Goal: Task Accomplishment & Management: Manage account settings

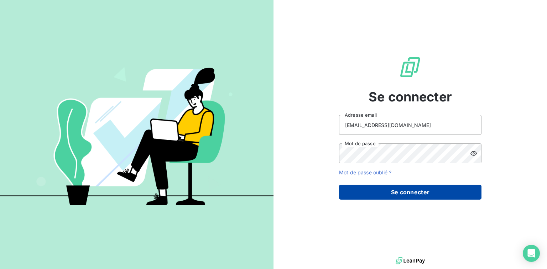
click at [395, 189] on button "Se connecter" at bounding box center [410, 192] width 142 height 15
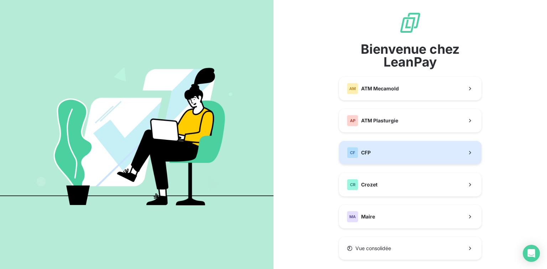
click at [384, 154] on button "CF CFP" at bounding box center [410, 152] width 142 height 23
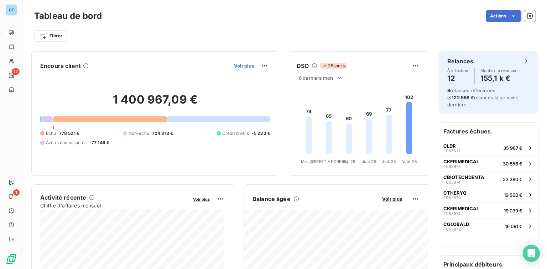
click at [235, 64] on span "Voir plus" at bounding box center [244, 66] width 20 height 6
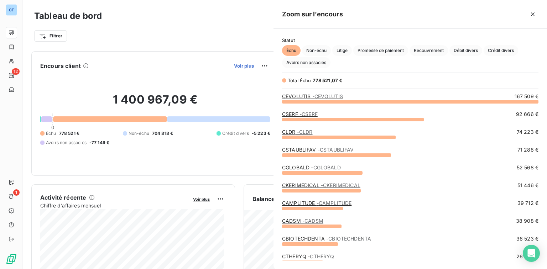
scroll to position [163, 269]
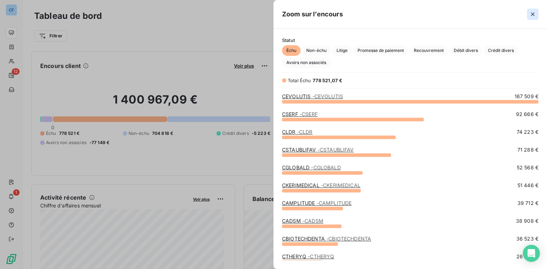
click at [532, 14] on icon "button" at bounding box center [532, 14] width 7 height 7
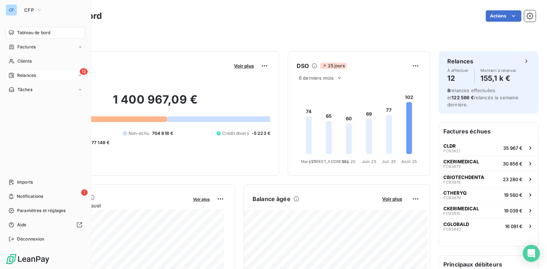
click at [48, 80] on div "12 Relances" at bounding box center [45, 75] width 79 height 11
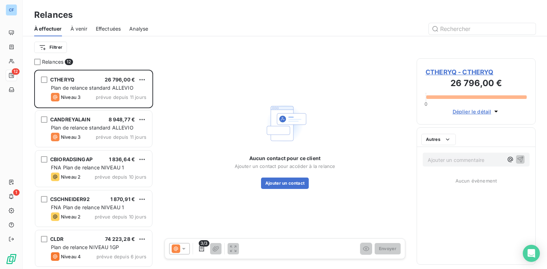
scroll to position [195, 114]
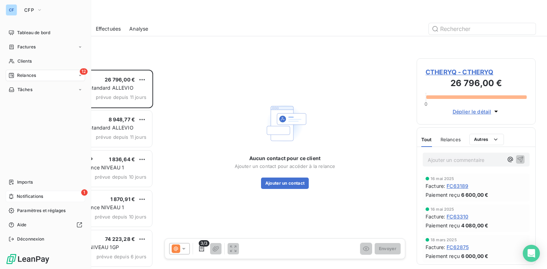
click at [12, 195] on icon at bounding box center [11, 197] width 5 height 6
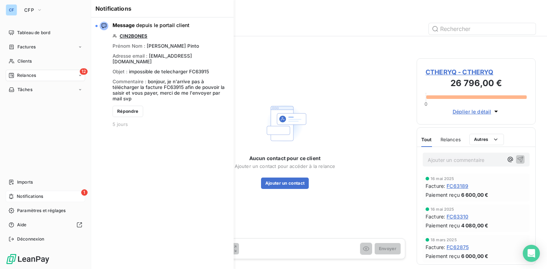
click at [23, 197] on span "Notifications" at bounding box center [30, 196] width 26 height 6
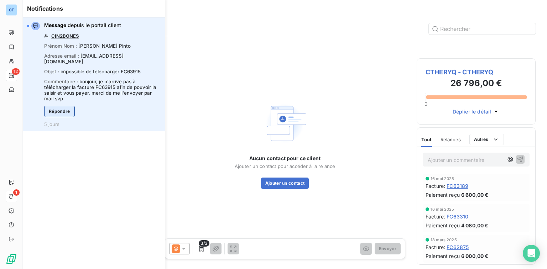
click at [61, 106] on button "Répondre" at bounding box center [59, 111] width 31 height 11
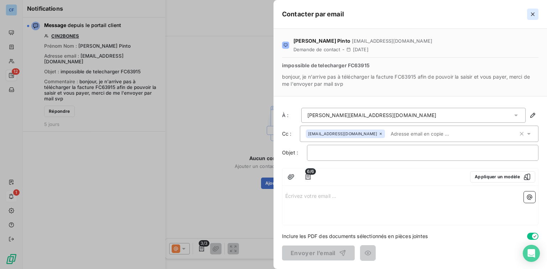
click at [534, 17] on icon "button" at bounding box center [532, 14] width 7 height 7
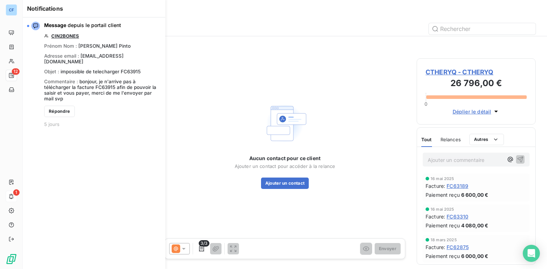
click at [267, 38] on div "Filtrer" at bounding box center [284, 47] width 501 height 22
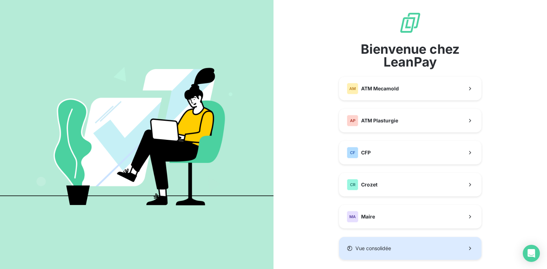
click at [372, 238] on button "Vue consolidée" at bounding box center [410, 248] width 142 height 23
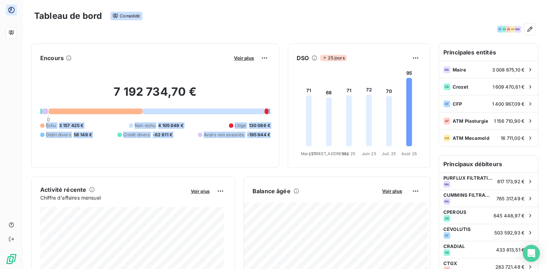
drag, startPoint x: 47, startPoint y: 125, endPoint x: 274, endPoint y: 138, distance: 228.2
click at [274, 138] on div "Encours Voir plus 7 192 734,70 € 0 Échu 3 157 425 € Non-échu 4 105 649 € Litige…" at bounding box center [155, 105] width 248 height 125
click at [234, 155] on div "7 192 734,70 € 0 Échu 3 157 425 € Non-échu 4 105 649 € Litige 130 066 € Débit d…" at bounding box center [155, 111] width 230 height 95
drag, startPoint x: 267, startPoint y: 134, endPoint x: 33, endPoint y: 123, distance: 234.5
click at [33, 123] on div "Encours Voir plus 7 192 734,70 € 0 Échu 3 157 425 € Non-échu 4 105 649 € Litige…" at bounding box center [155, 105] width 248 height 125
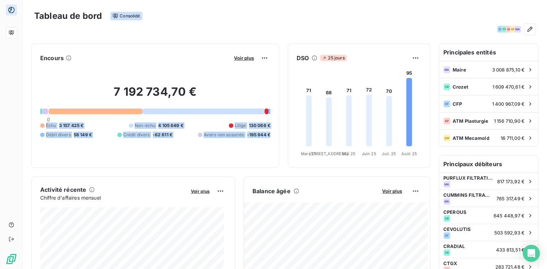
click at [179, 151] on div "7 192 734,70 € 0 Échu 3 157 425 € Non-échu 4 105 649 € Litige 130 066 € Débit d…" at bounding box center [155, 111] width 230 height 95
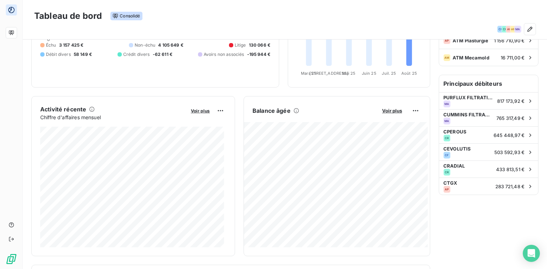
scroll to position [85, 0]
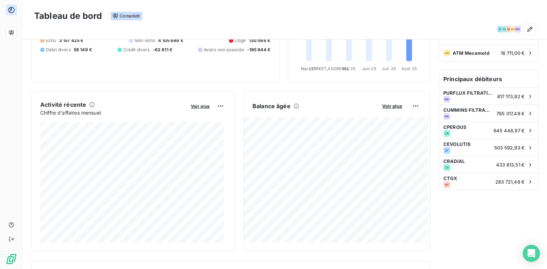
click at [236, 128] on div "Activité récente Chiffre d'affaires mensuel Voir plus Balance âgée Voir plus 2 …" at bounding box center [230, 171] width 399 height 160
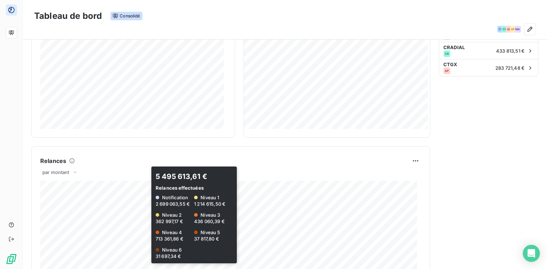
scroll to position [256, 0]
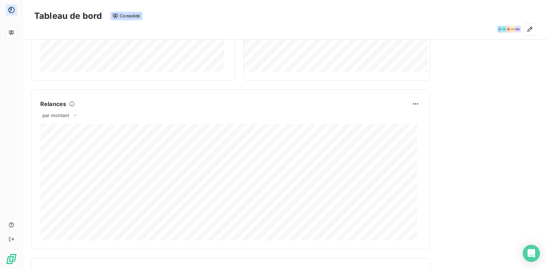
click at [505, 120] on div "Principales entités MA Maire 3 008 875,10 € CR Crozet 1 609 470,61 € CF CFP 1 4…" at bounding box center [489, 102] width 100 height 631
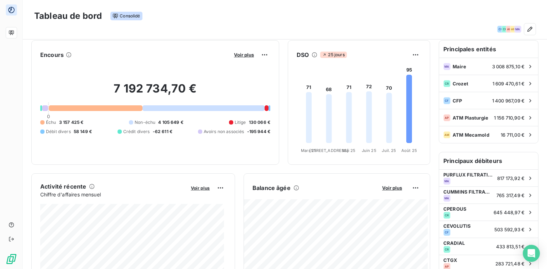
scroll to position [0, 0]
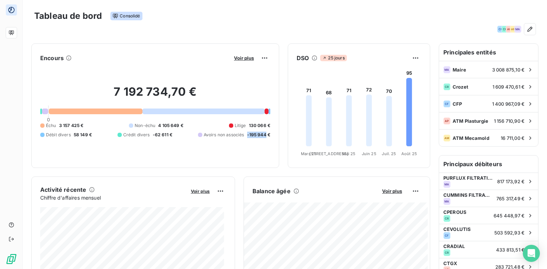
drag, startPoint x: 261, startPoint y: 134, endPoint x: 243, endPoint y: 134, distance: 17.4
click at [247, 134] on span "-195 944 €" at bounding box center [258, 135] width 23 height 6
drag, startPoint x: 261, startPoint y: 125, endPoint x: 245, endPoint y: 127, distance: 16.4
click at [249, 127] on span "130 066 €" at bounding box center [259, 125] width 21 height 6
drag, startPoint x: 177, startPoint y: 125, endPoint x: 157, endPoint y: 125, distance: 20.3
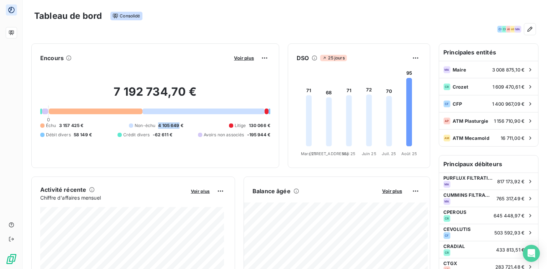
click at [158, 125] on span "4 105 649 €" at bounding box center [170, 125] width 25 height 6
drag, startPoint x: 78, startPoint y: 125, endPoint x: 59, endPoint y: 124, distance: 19.6
click at [59, 124] on span "3 157 425 €" at bounding box center [71, 125] width 25 height 6
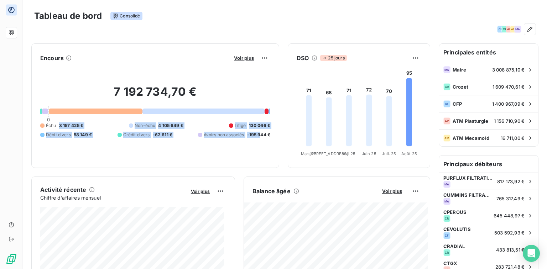
drag, startPoint x: 59, startPoint y: 124, endPoint x: 257, endPoint y: 130, distance: 198.0
click at [256, 130] on div "Échu 3 157 425 € Non-échu 4 105 649 € Litige 130 066 € Débit divers 58 149 € Cr…" at bounding box center [155, 130] width 230 height 16
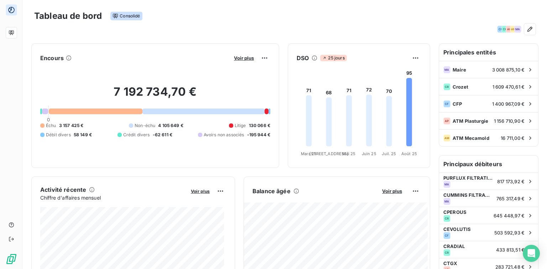
click at [258, 149] on div "7 192 734,70 € 0 Échu 3 157 425 € Non-échu 4 105 649 € Litige 130 066 € Débit d…" at bounding box center [155, 111] width 230 height 95
drag, startPoint x: 63, startPoint y: 58, endPoint x: 40, endPoint y: 59, distance: 23.1
click at [40, 59] on h6 "Encours" at bounding box center [51, 58] width 23 height 9
click at [44, 38] on div "Tableau de bord Consolidé CF CR AP AM MA" at bounding box center [285, 19] width 524 height 39
click at [48, 57] on h6 "Encours" at bounding box center [51, 58] width 23 height 9
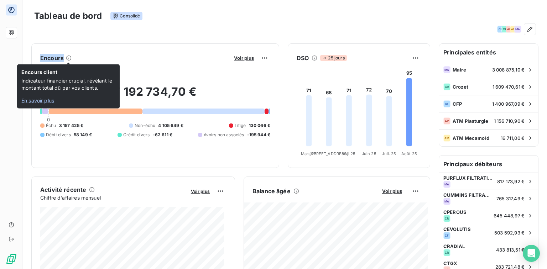
drag, startPoint x: 41, startPoint y: 57, endPoint x: 71, endPoint y: 56, distance: 30.6
click at [71, 56] on div "Encours" at bounding box center [55, 58] width 31 height 9
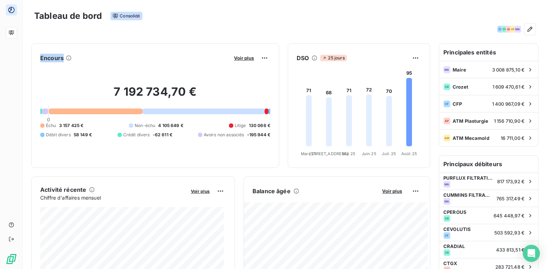
click at [40, 56] on div "Encours Voir plus 7 192 734,70 € 0 Échu 3 157 425 € Non-échu 4 105 649 € Litige…" at bounding box center [155, 105] width 248 height 125
click at [41, 58] on h6 "Encours" at bounding box center [51, 58] width 23 height 9
click at [48, 57] on h6 "Encours" at bounding box center [51, 58] width 23 height 9
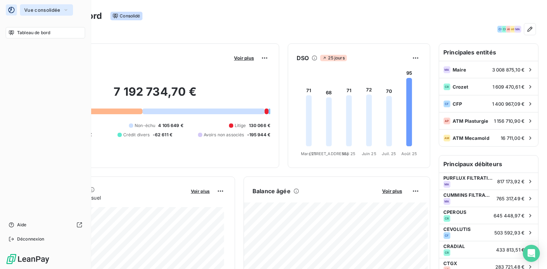
click at [43, 10] on span "Vue consolidée" at bounding box center [42, 10] width 36 height 6
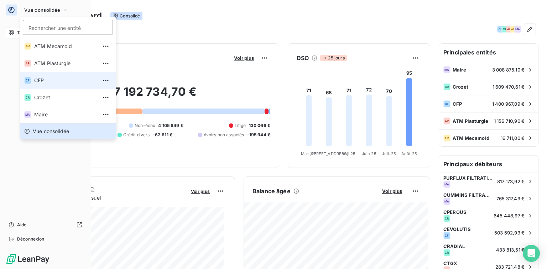
click at [53, 78] on span "CFP" at bounding box center [65, 80] width 63 height 7
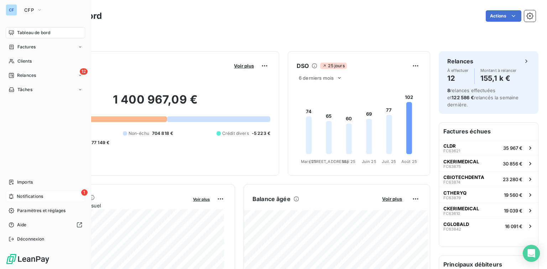
click at [51, 196] on div "1 Notifications" at bounding box center [45, 196] width 79 height 11
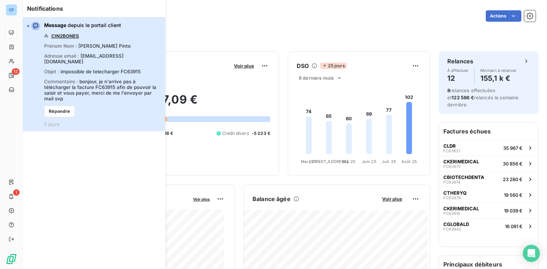
click at [110, 48] on div "Message depuis le portail client CIN2BONES Prénom Nom : Enzo Pinto Adresse emai…" at bounding box center [102, 74] width 117 height 105
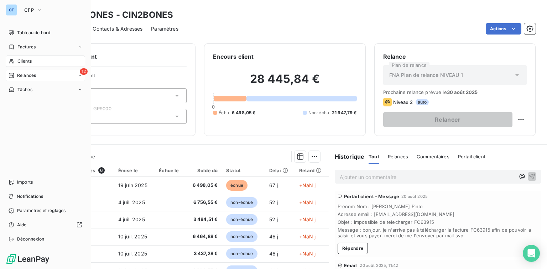
click at [28, 73] on span "Relances" at bounding box center [26, 75] width 19 height 6
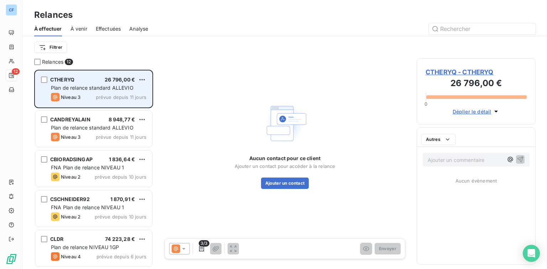
scroll to position [195, 114]
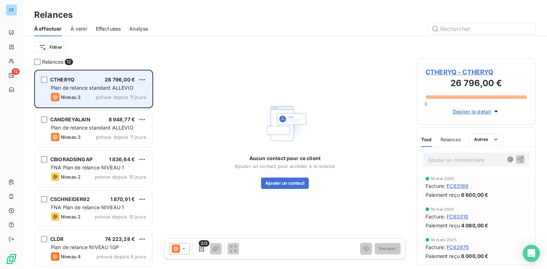
click at [92, 83] on div "CTHERYQ 26 796,00 € Plan de relance standard ALLEVIO Niveau 3 prévue depuis 11 …" at bounding box center [93, 89] width 117 height 36
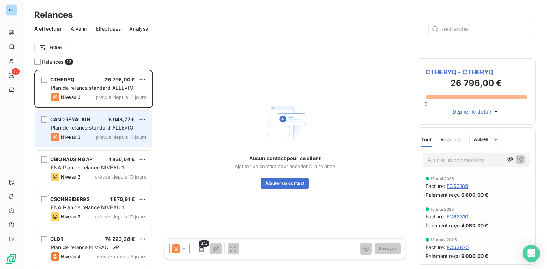
click at [87, 127] on span "Plan de relance standard ALLEVIO" at bounding box center [92, 128] width 83 height 6
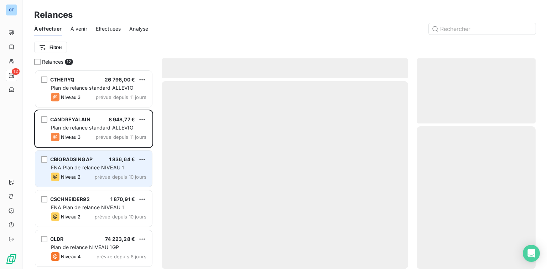
click at [92, 162] on div "CBIORADSINGAP" at bounding box center [71, 159] width 42 height 7
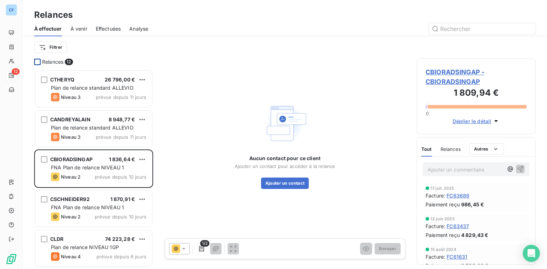
click at [37, 63] on div at bounding box center [37, 62] width 6 height 6
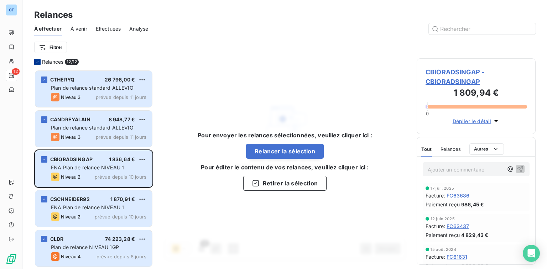
click at [38, 60] on icon at bounding box center [37, 62] width 4 height 4
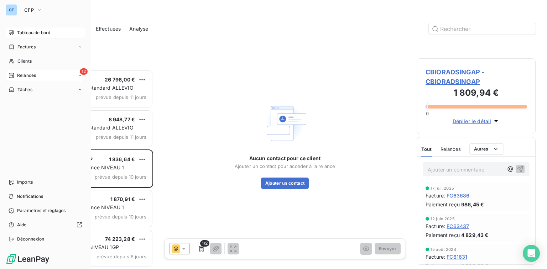
click at [30, 31] on span "Tableau de bord" at bounding box center [33, 33] width 33 height 6
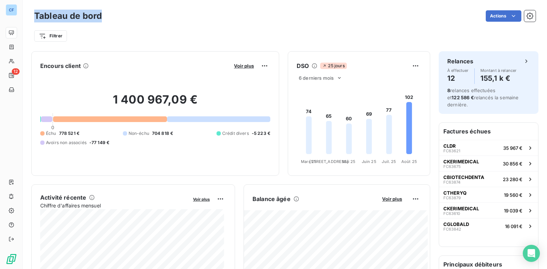
drag, startPoint x: 101, startPoint y: 15, endPoint x: 33, endPoint y: 17, distance: 68.4
click at [33, 17] on div "Tableau de bord Actions Filtrer" at bounding box center [285, 23] width 524 height 47
click at [36, 15] on h3 "Tableau de bord" at bounding box center [68, 16] width 68 height 13
drag, startPoint x: 36, startPoint y: 15, endPoint x: 107, endPoint y: 13, distance: 71.6
click at [107, 13] on div "Tableau de bord Actions" at bounding box center [284, 16] width 501 height 15
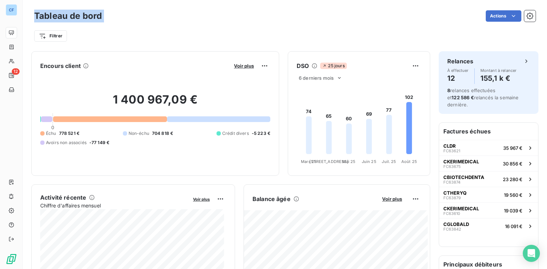
click at [107, 13] on div "Tableau de bord Actions" at bounding box center [284, 16] width 501 height 15
click at [103, 16] on div "Tableau de bord Actions" at bounding box center [284, 16] width 501 height 15
drag, startPoint x: 101, startPoint y: 16, endPoint x: 71, endPoint y: 17, distance: 29.9
click at [71, 17] on h3 "Tableau de bord" at bounding box center [68, 16] width 68 height 13
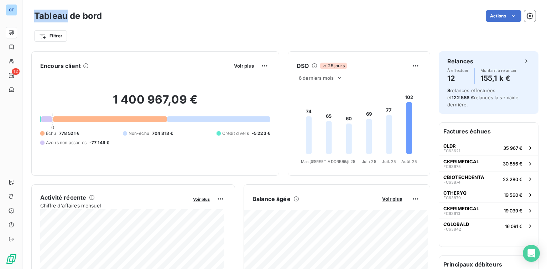
drag, startPoint x: 68, startPoint y: 17, endPoint x: 33, endPoint y: 17, distance: 34.9
click at [33, 17] on div "Tableau de bord Actions Filtrer" at bounding box center [285, 23] width 524 height 47
click at [39, 16] on h3 "Tableau de bord" at bounding box center [68, 16] width 68 height 13
drag, startPoint x: 36, startPoint y: 16, endPoint x: 107, endPoint y: 16, distance: 71.2
click at [107, 16] on div "Tableau de bord Actions" at bounding box center [284, 16] width 501 height 15
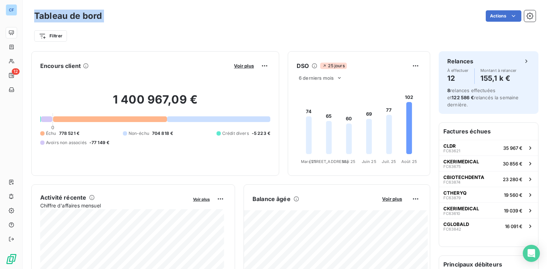
click at [113, 16] on div "Actions" at bounding box center [322, 15] width 425 height 11
click at [293, 18] on div "Actions" at bounding box center [322, 15] width 425 height 11
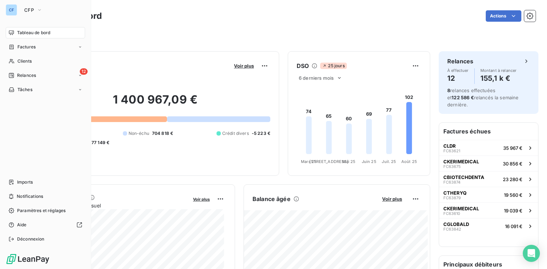
click at [21, 4] on div "CF CFP Tableau de bord Factures Clients 12 Relances Tâches Imports Notification…" at bounding box center [45, 134] width 91 height 269
click at [31, 8] on span "CFP" at bounding box center [29, 10] width 10 height 6
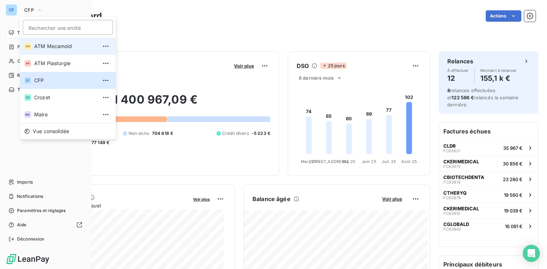
click at [54, 48] on span "ATM Mecamold" at bounding box center [65, 46] width 63 height 7
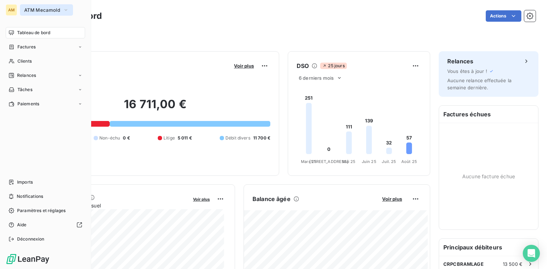
click at [31, 10] on span "ATM Mecamold" at bounding box center [42, 10] width 36 height 6
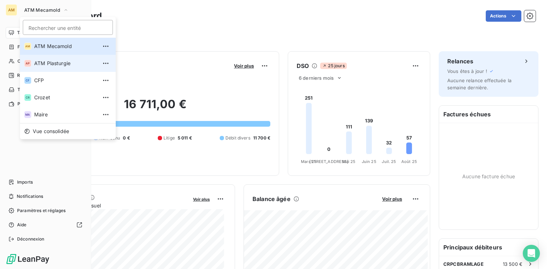
click at [52, 69] on li "AP ATM Plasturgie" at bounding box center [68, 63] width 96 height 17
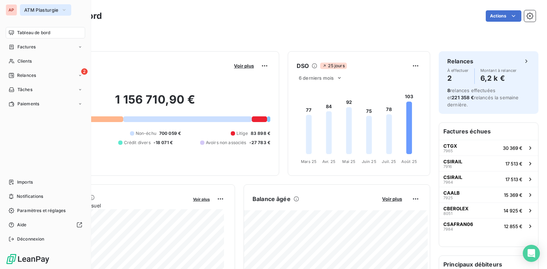
click at [33, 11] on span "ATM Plasturgie" at bounding box center [41, 10] width 34 height 6
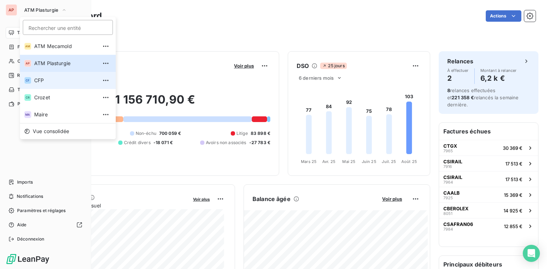
click at [61, 85] on li "CF CFP" at bounding box center [68, 80] width 96 height 17
